Goal: Find specific page/section: Find specific page/section

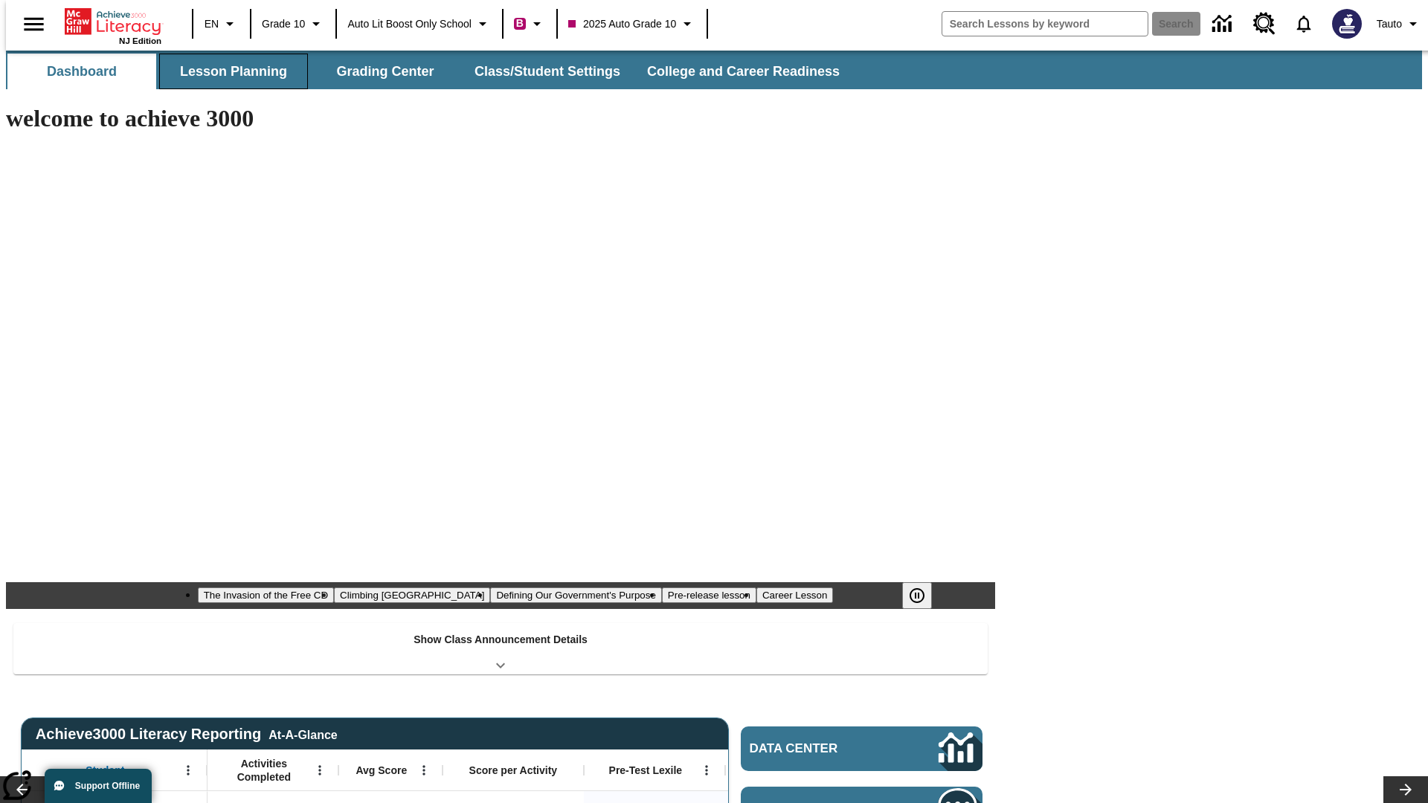
click at [228, 71] on button "Lesson Planning" at bounding box center [233, 72] width 149 height 36
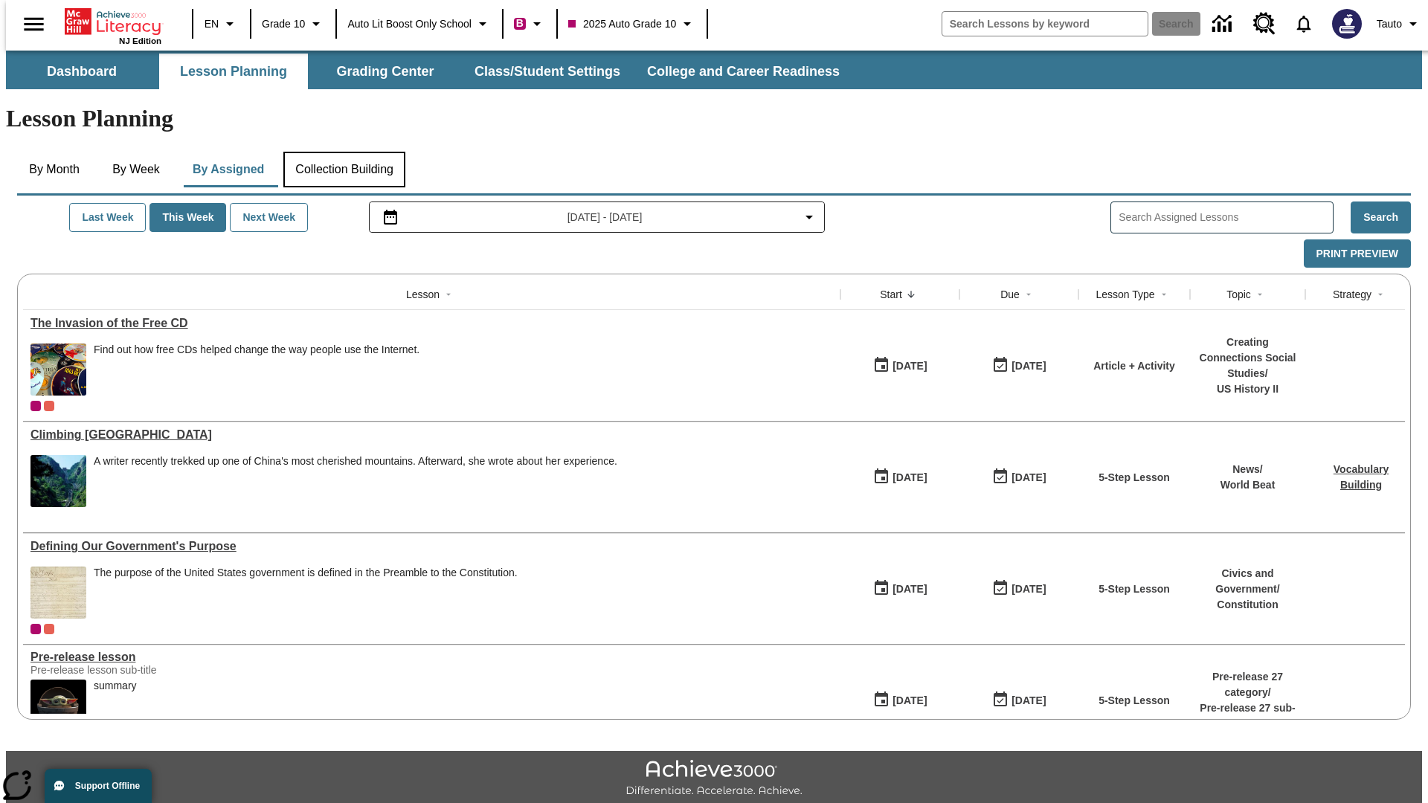
click at [344, 152] on button "Collection Building" at bounding box center [344, 170] width 122 height 36
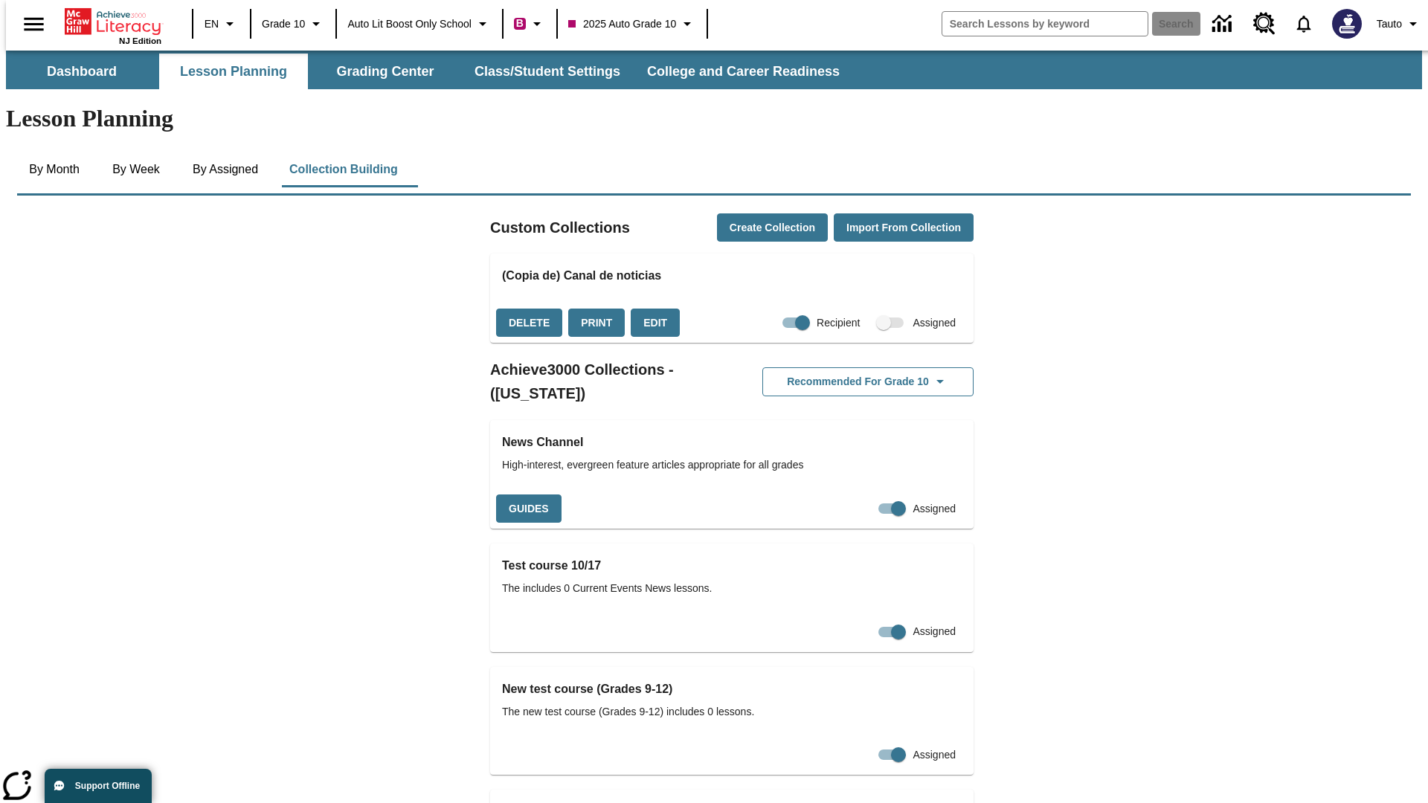
checkbox input "true"
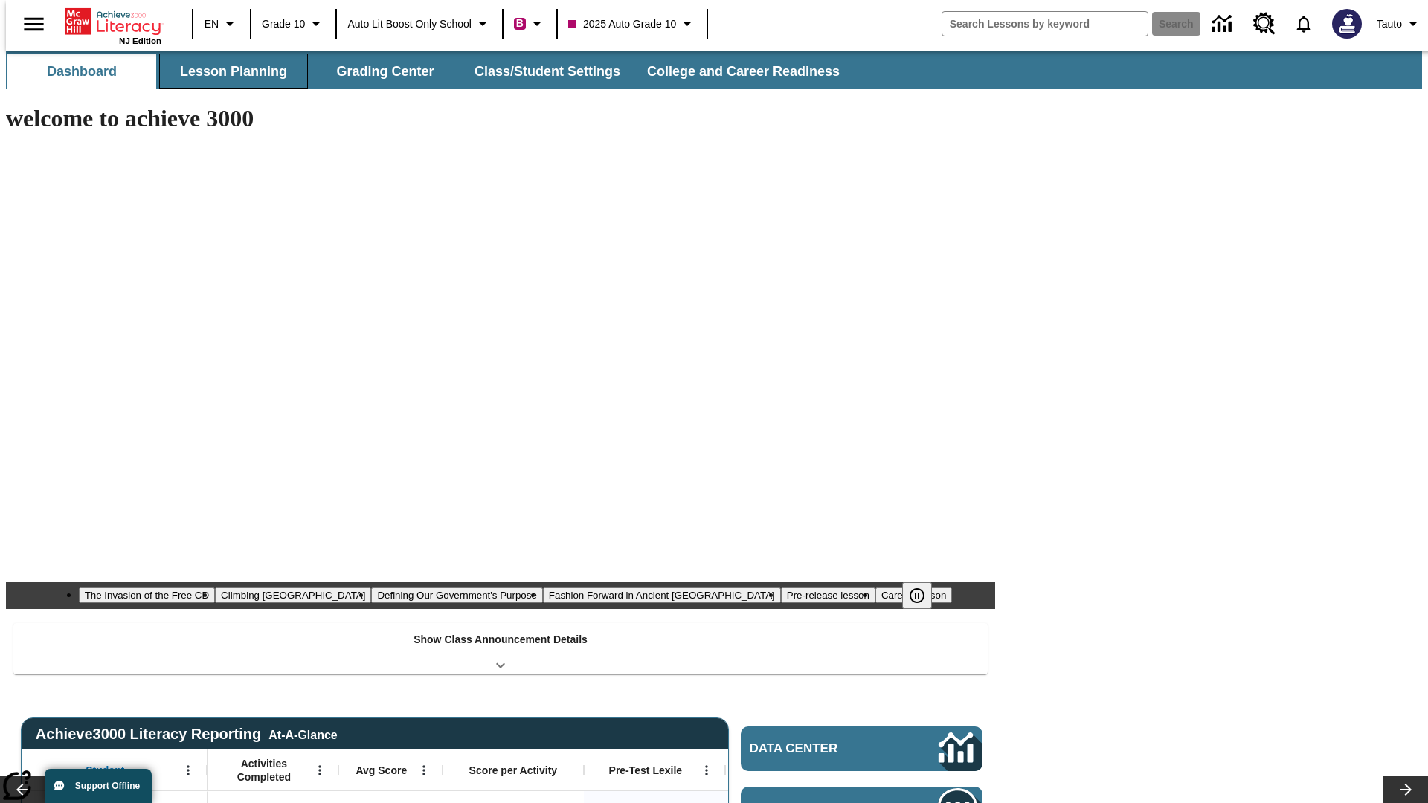
click at [228, 71] on button "Lesson Planning" at bounding box center [233, 72] width 149 height 36
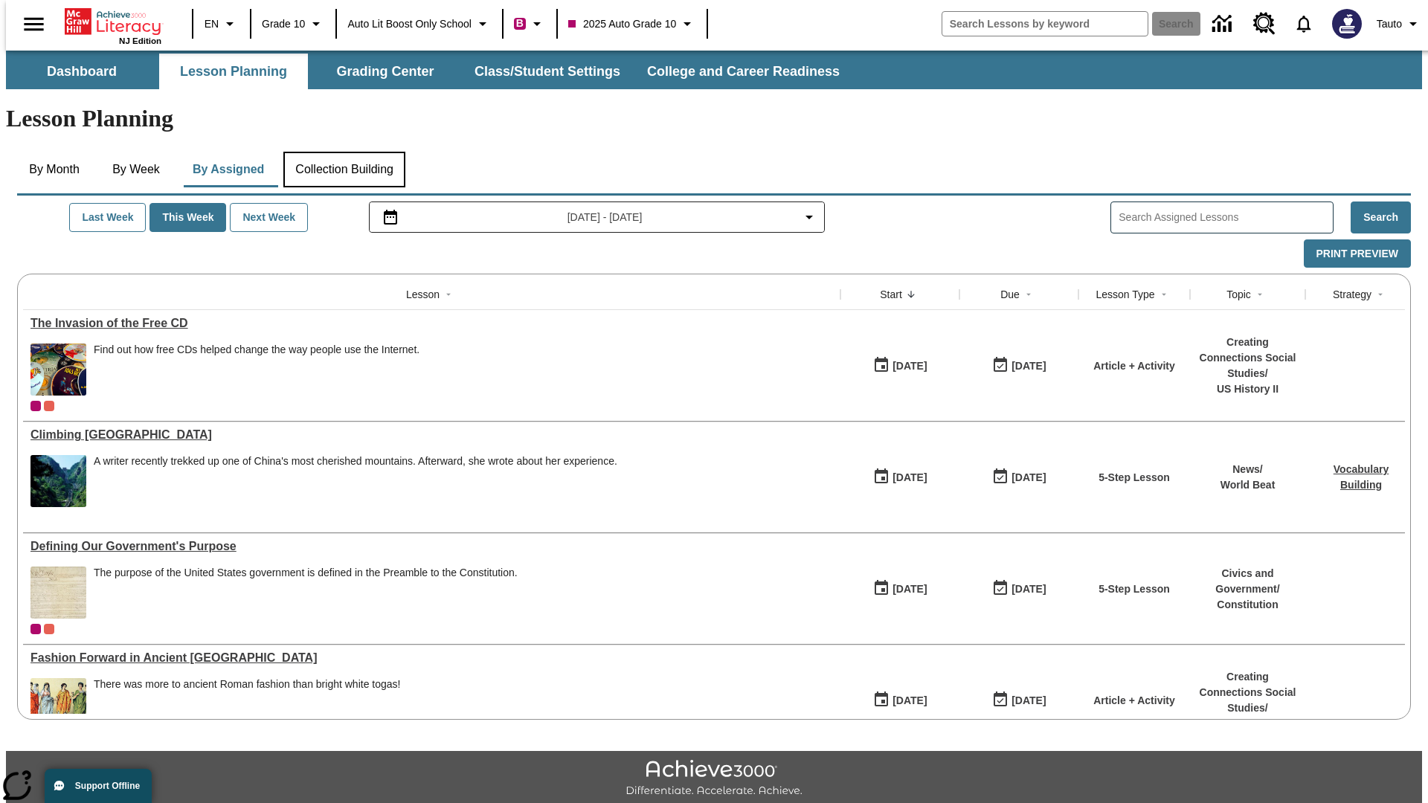
click at [344, 152] on button "Collection Building" at bounding box center [344, 170] width 122 height 36
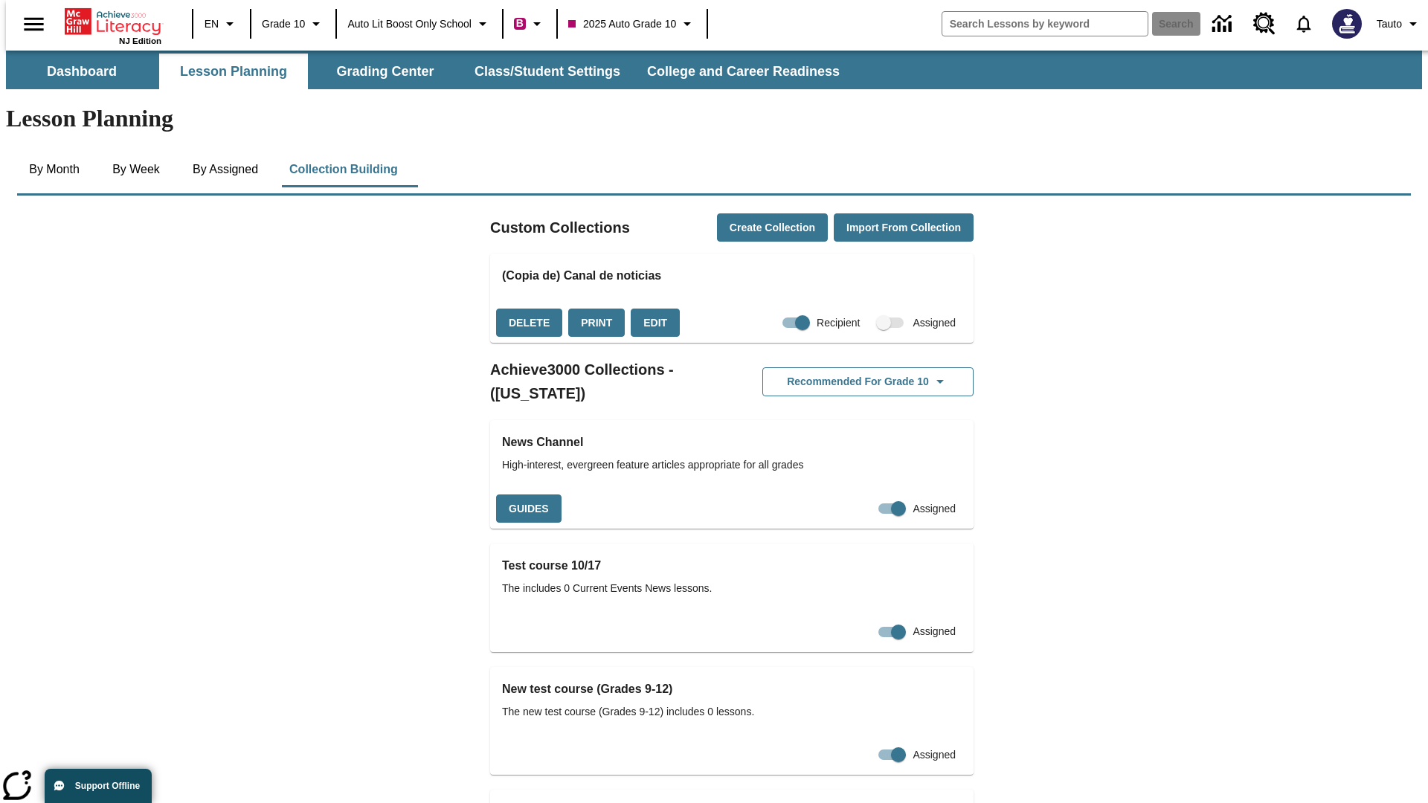
checkbox input "false"
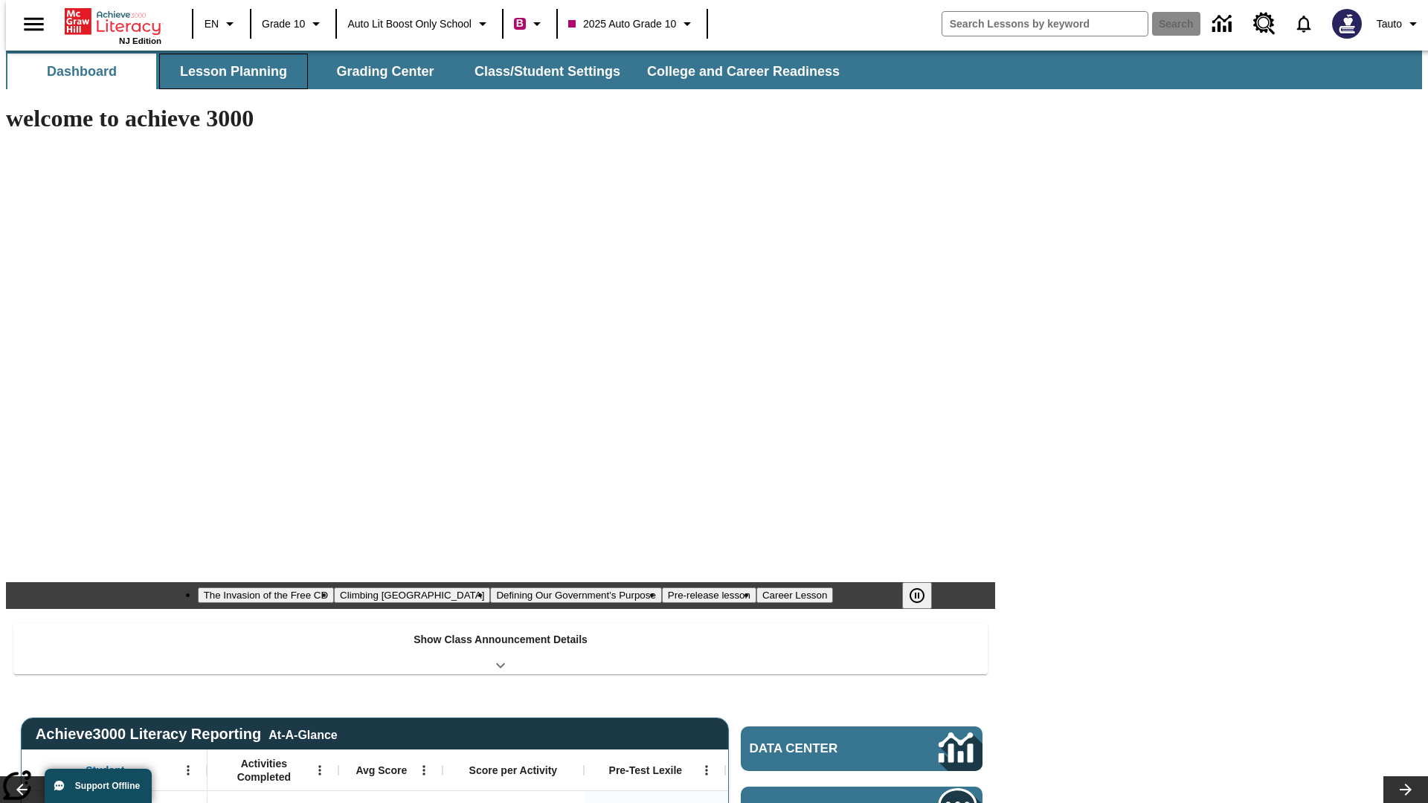
click at [228, 71] on button "Lesson Planning" at bounding box center [233, 72] width 149 height 36
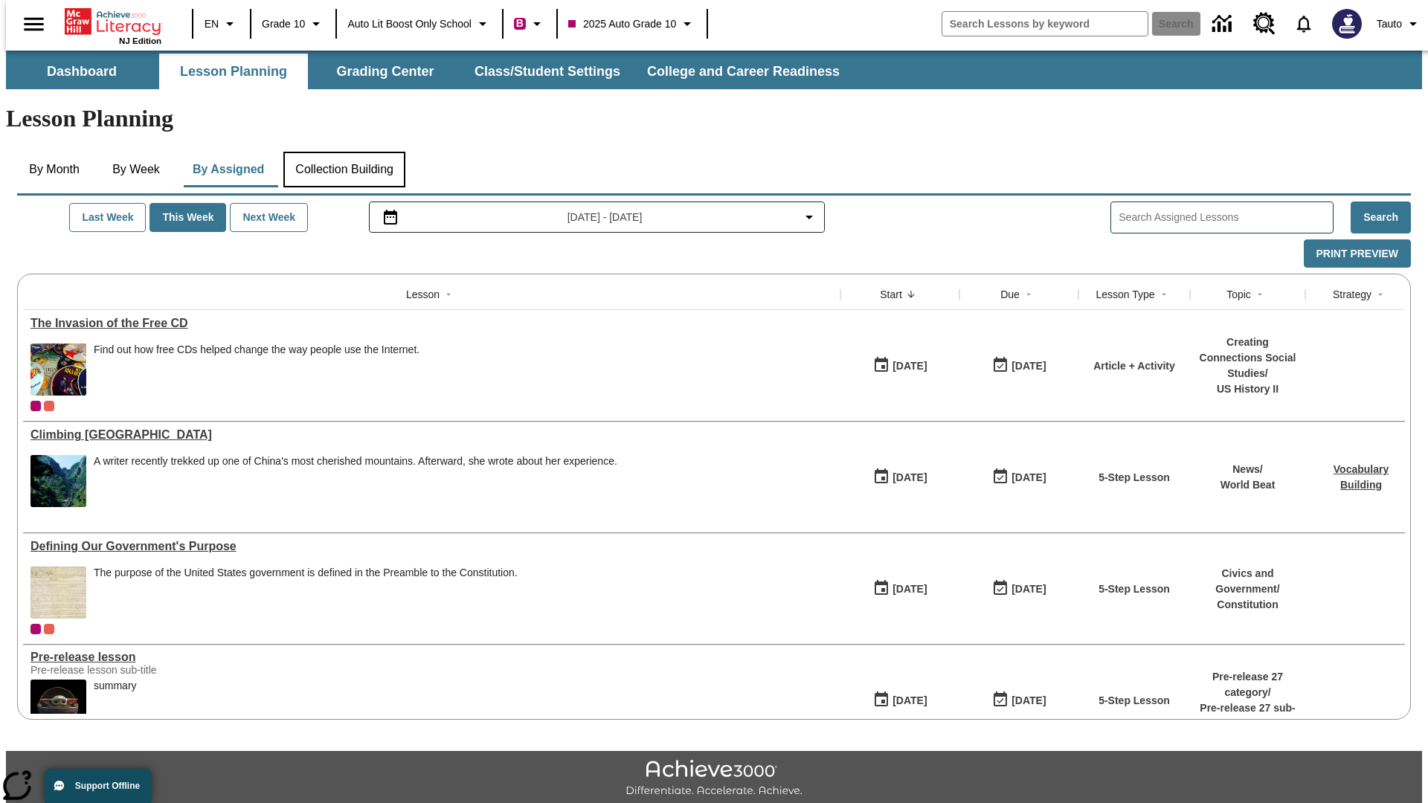
click at [344, 152] on button "Collection Building" at bounding box center [344, 170] width 122 height 36
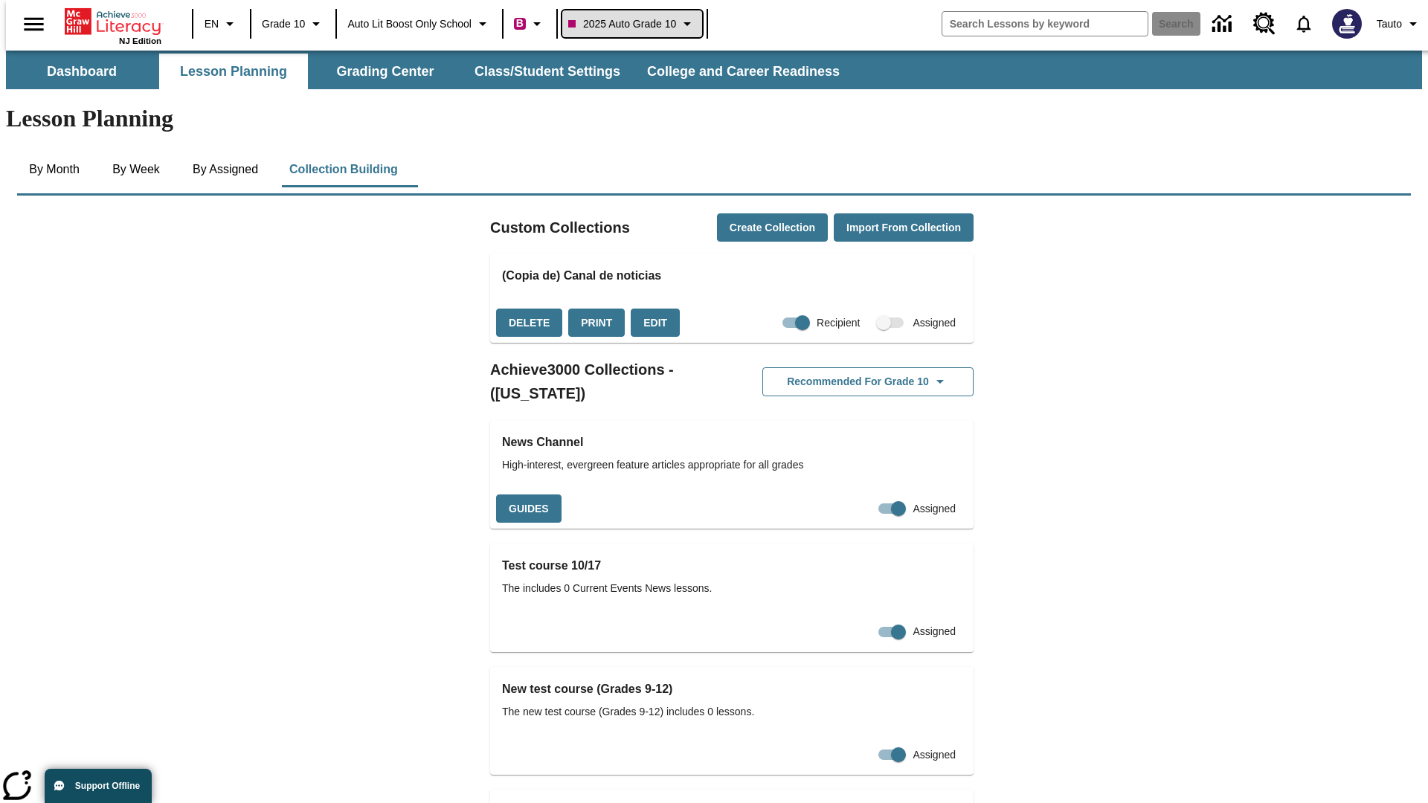
click at [637, 24] on span "2025 Auto Grade 10" at bounding box center [622, 24] width 108 height 16
